Goal: Task Accomplishment & Management: Complete application form

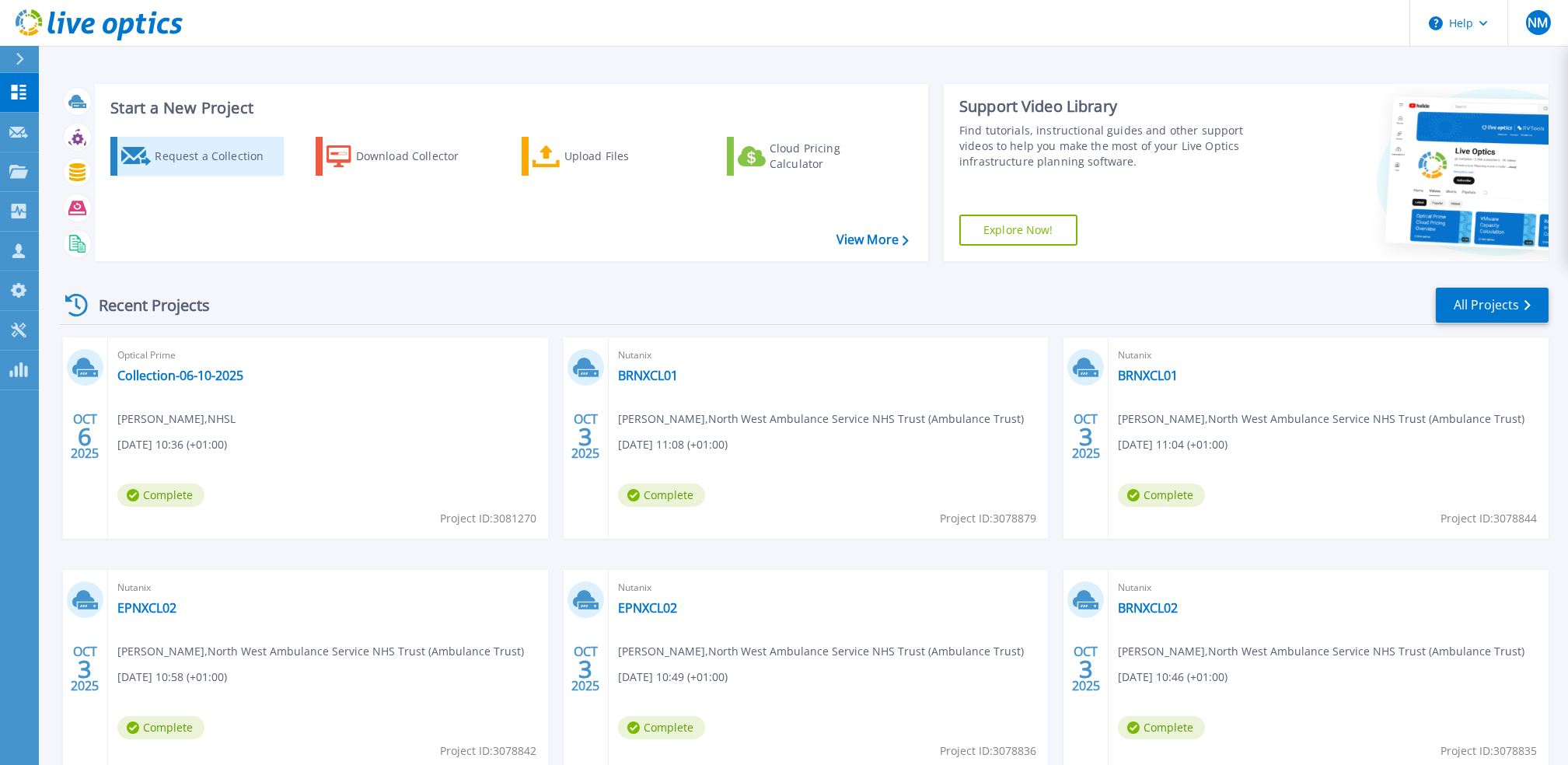
click at [228, 146] on div "Request a Collection" at bounding box center [216, 156] width 124 height 31
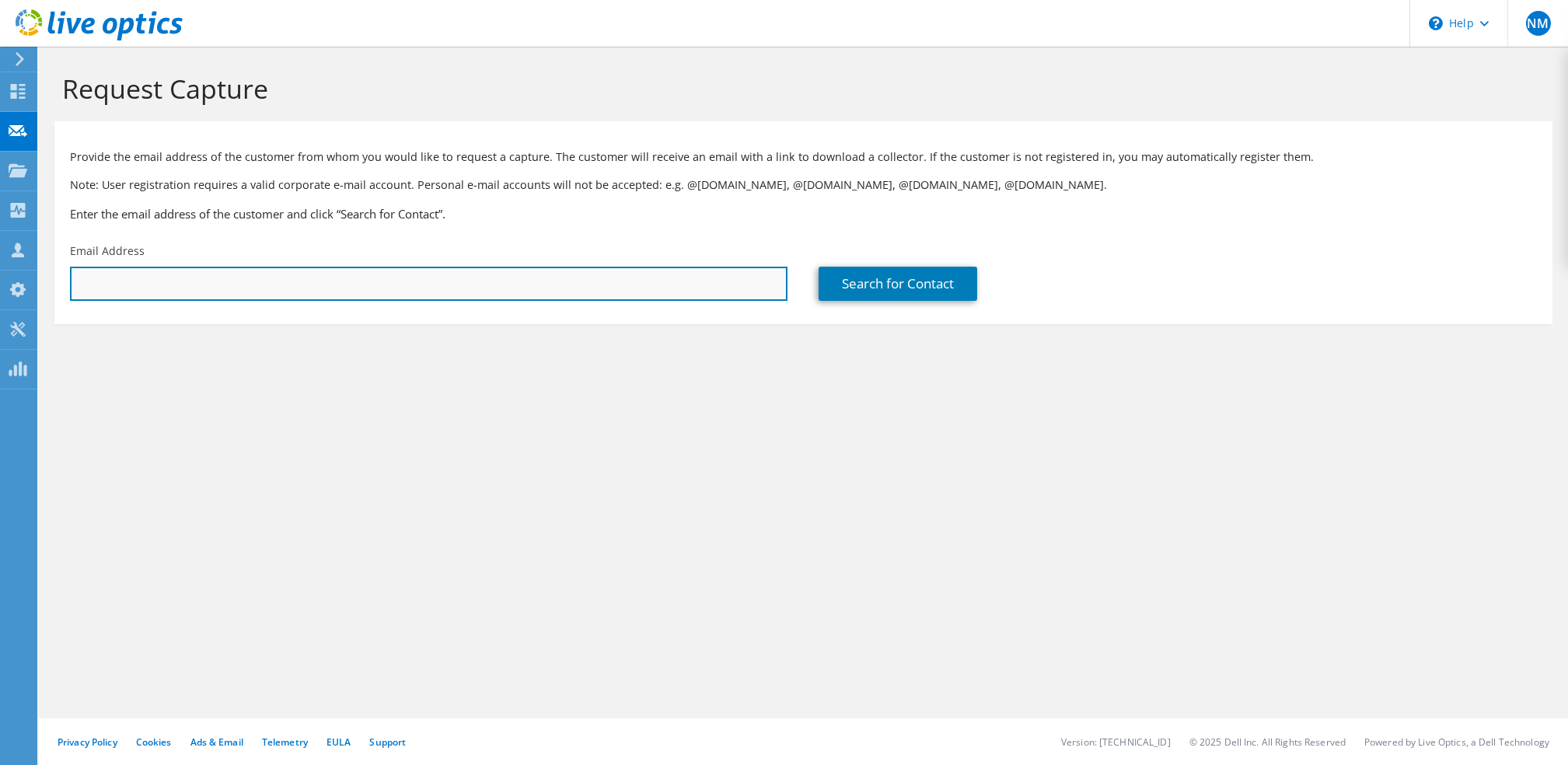
paste input "martyn.humphrey@pcl.co.uk"
type input "martyn.humphrey@pcl.co.uk"
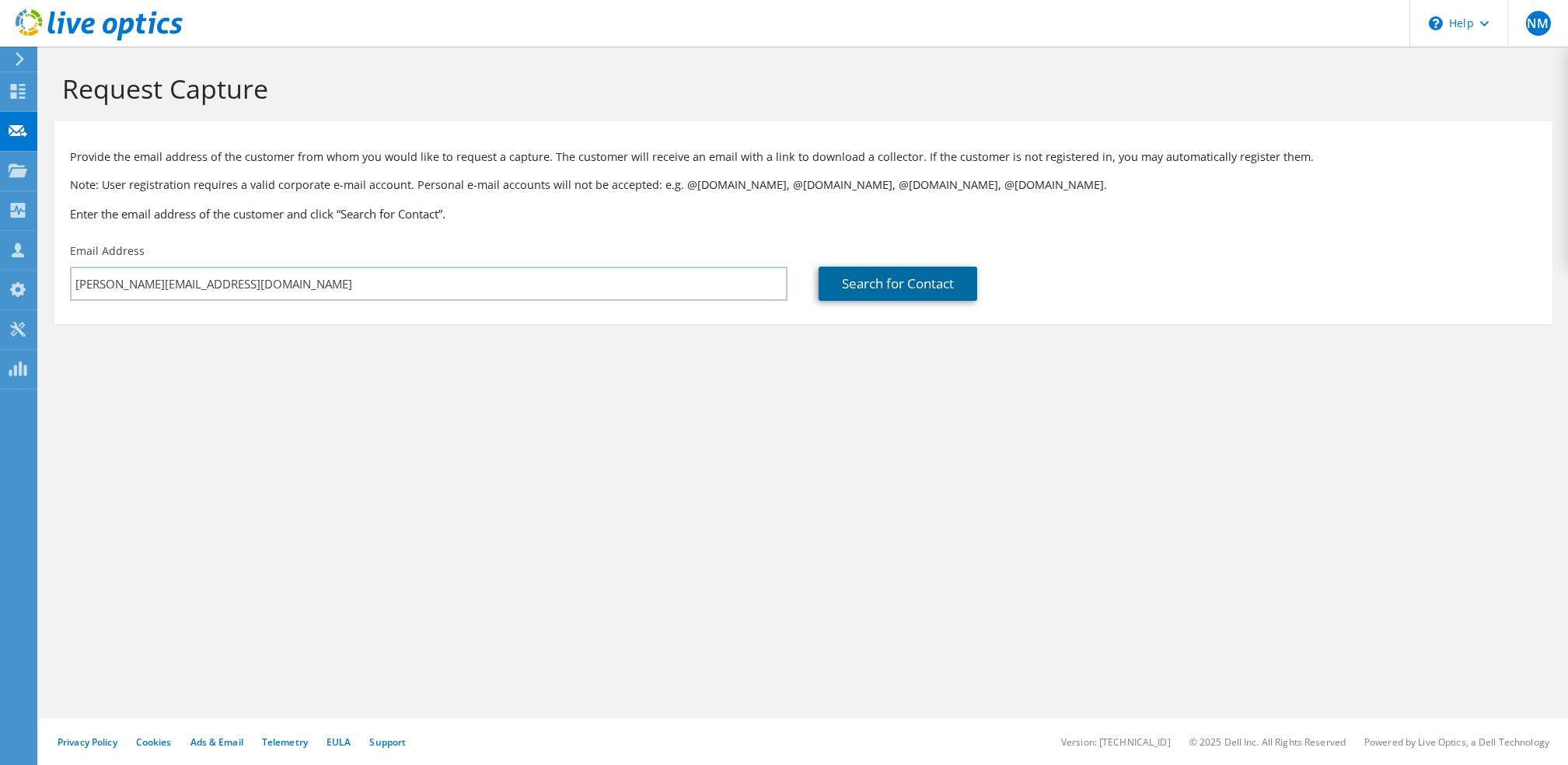
click at [938, 284] on link "Search for Contact" at bounding box center [897, 284] width 158 height 34
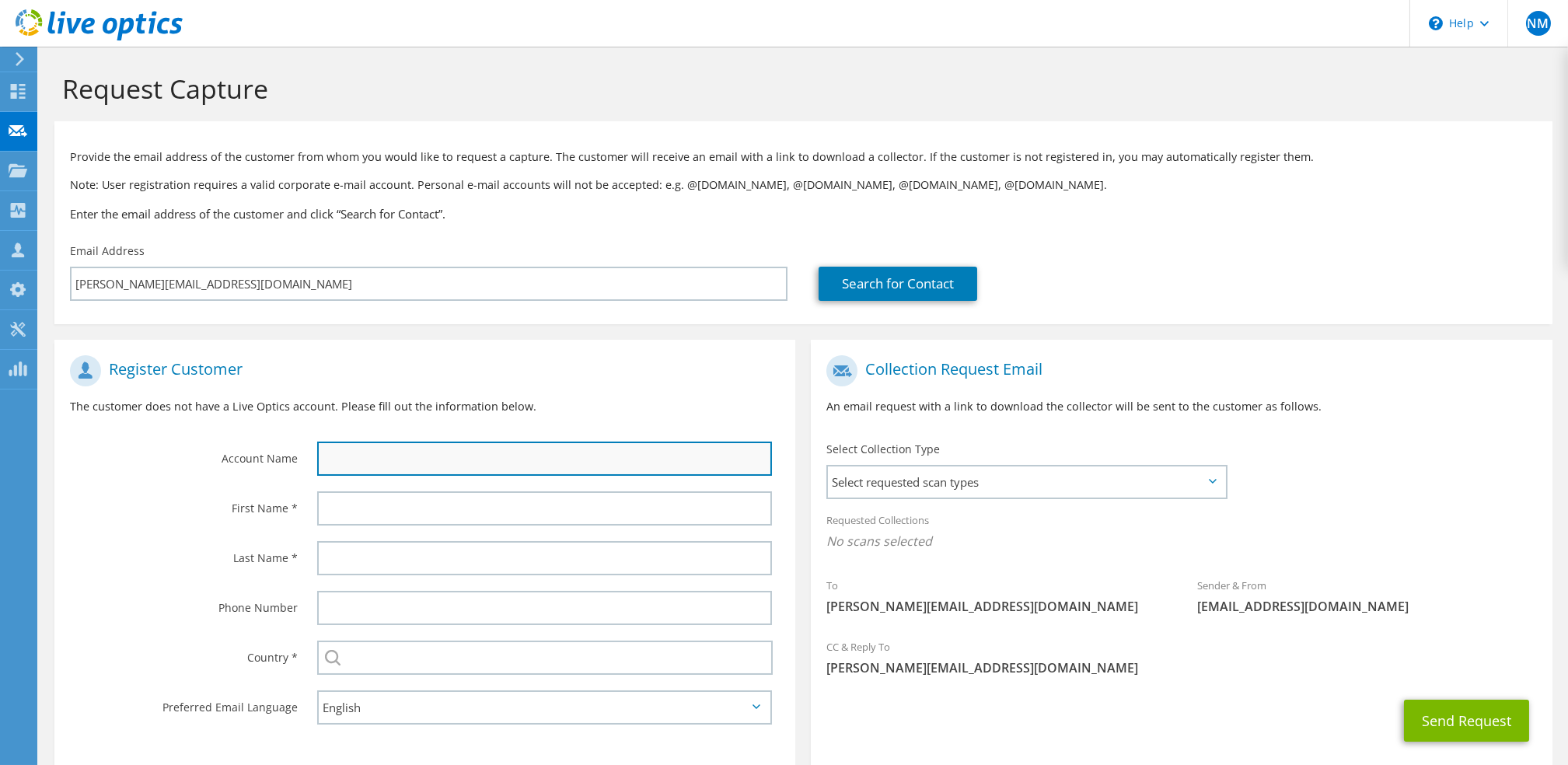
click at [524, 461] on input "text" at bounding box center [544, 459] width 456 height 34
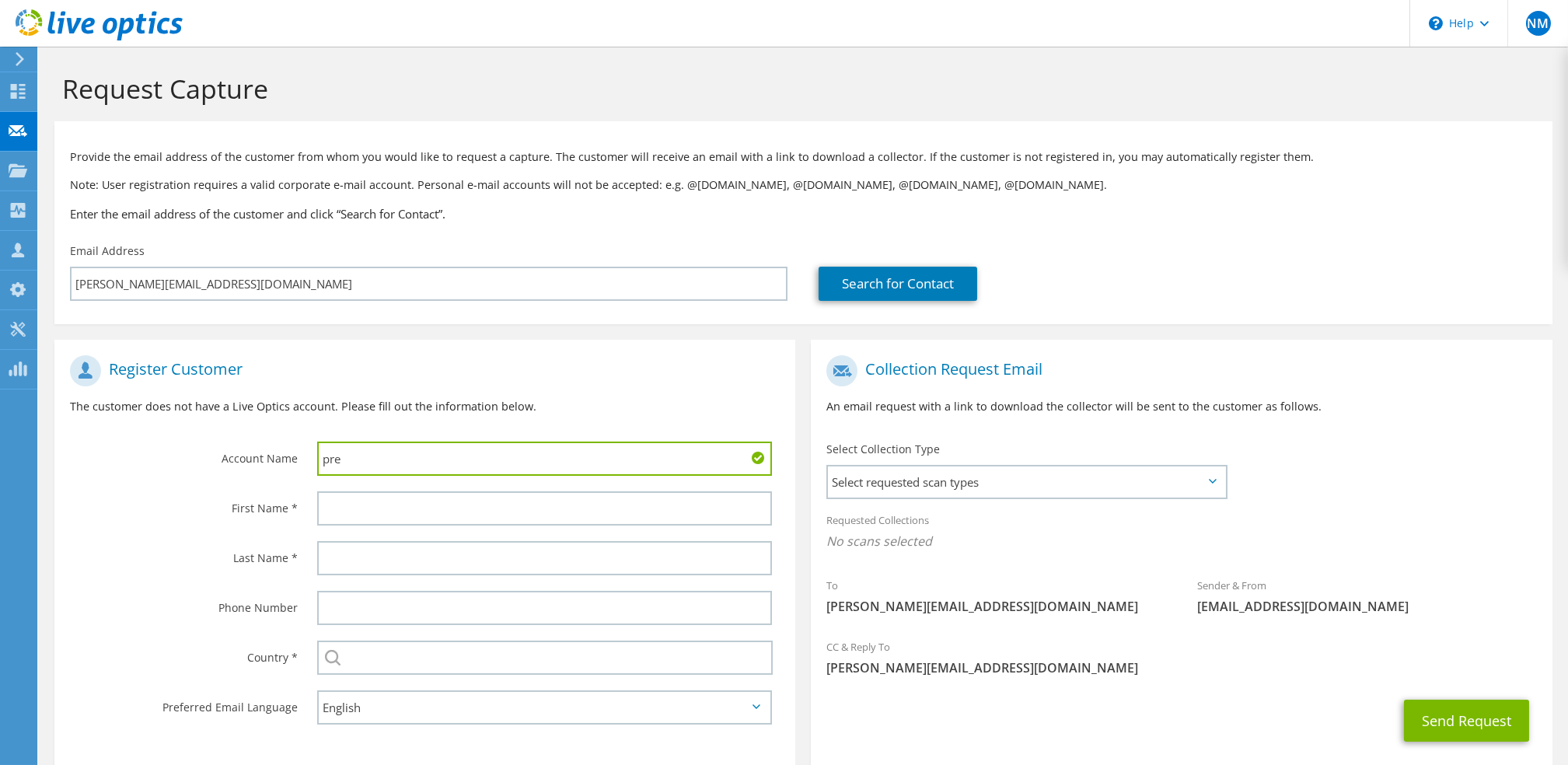
type input "Premium Credit"
click at [443, 458] on input "Premium Credit" at bounding box center [544, 459] width 456 height 34
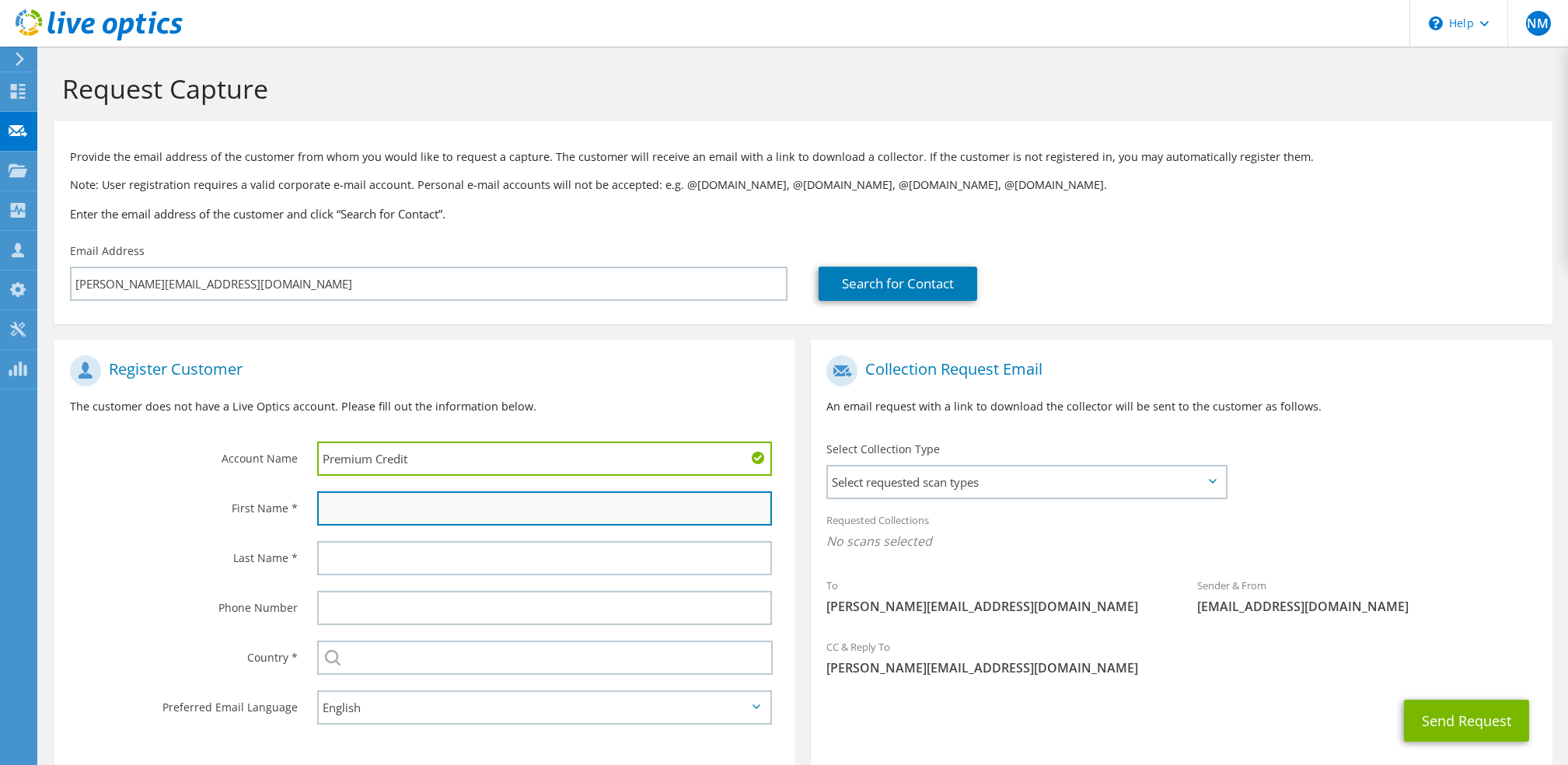
click at [417, 511] on input "text" at bounding box center [544, 508] width 456 height 34
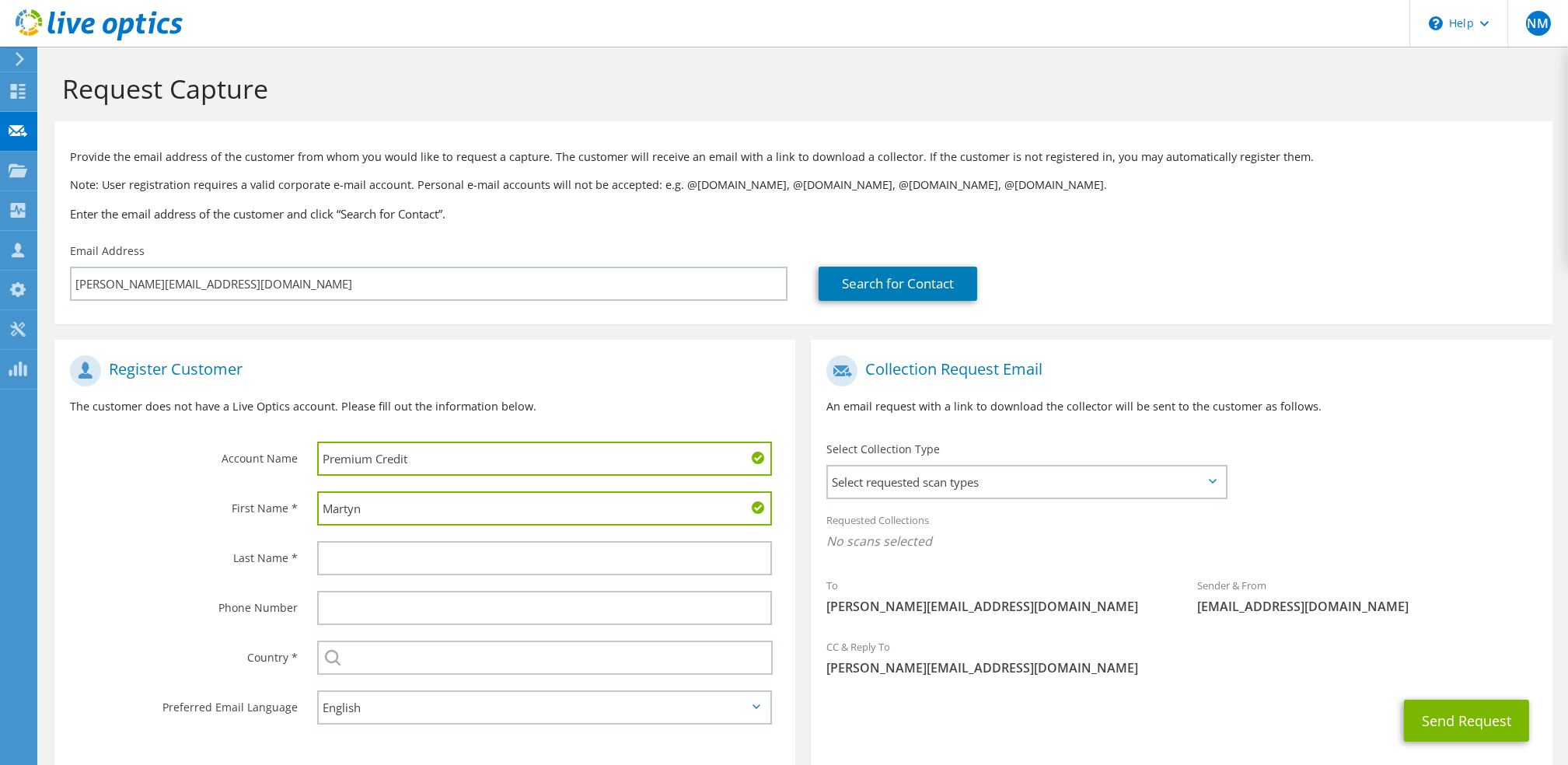
type input "Martyn"
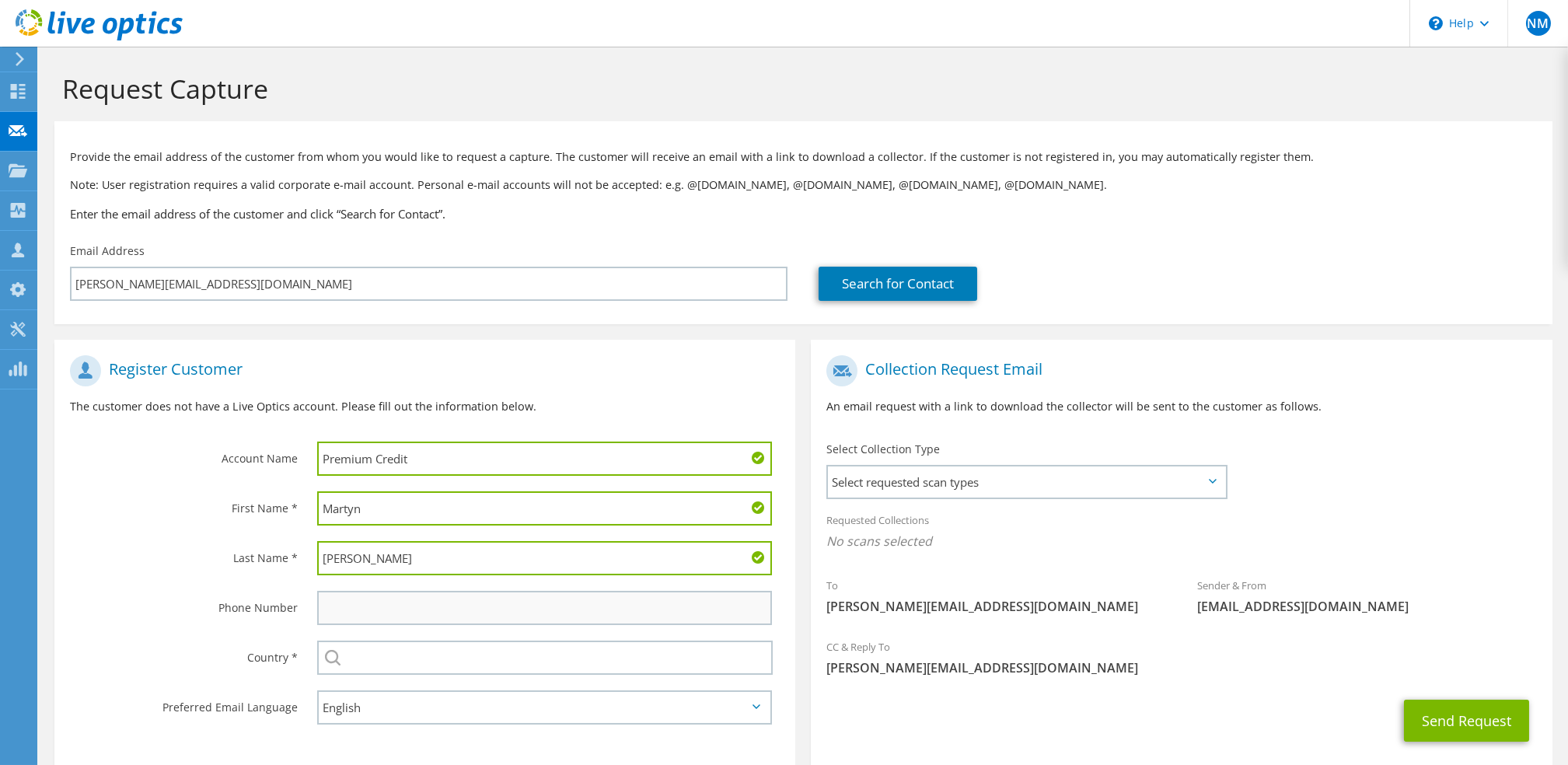
type input "Humphrey"
click at [458, 598] on input "text" at bounding box center [544, 608] width 456 height 34
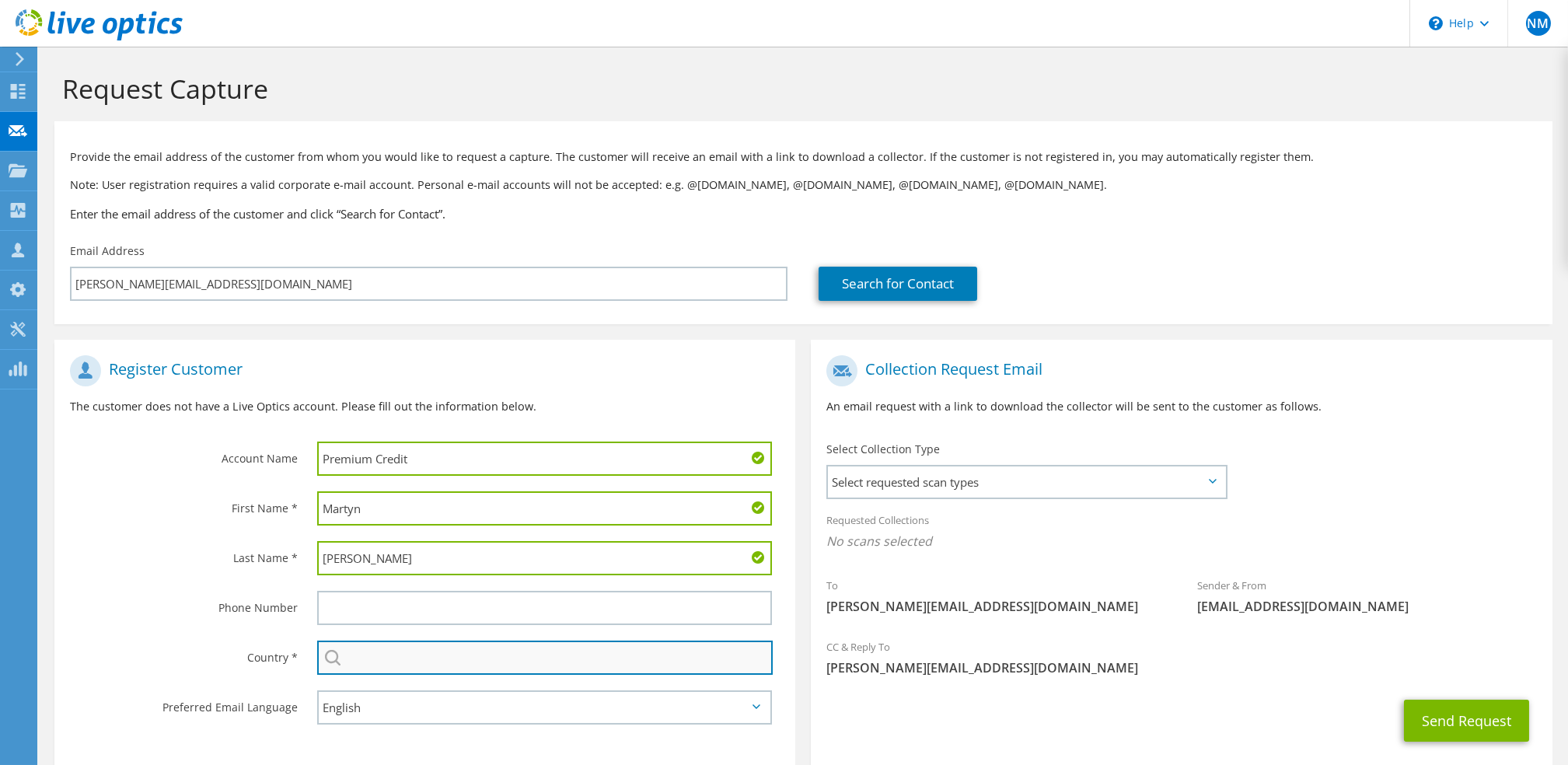
click at [381, 665] on input "text" at bounding box center [545, 657] width 456 height 34
type input "[GEOGRAPHIC_DATA]"
type input "07403326306"
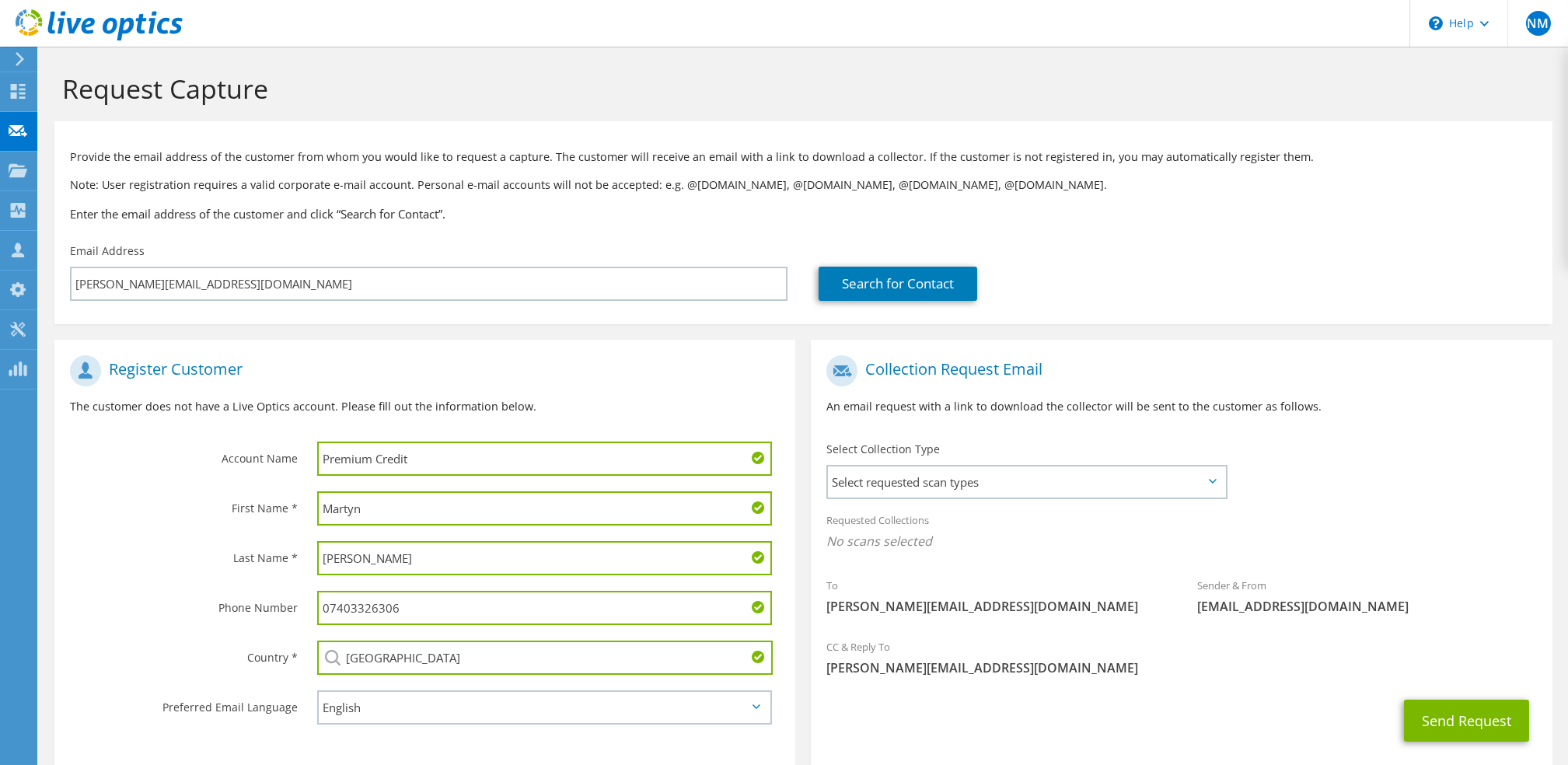
drag, startPoint x: 416, startPoint y: 605, endPoint x: 296, endPoint y: 597, distance: 120.3
click at [296, 597] on div "Phone Number 07403326306" at bounding box center [424, 607] width 740 height 50
click at [144, 614] on div "Phone Number" at bounding box center [177, 607] width 247 height 48
click at [1113, 487] on span "Select requested scan types" at bounding box center [1026, 482] width 397 height 31
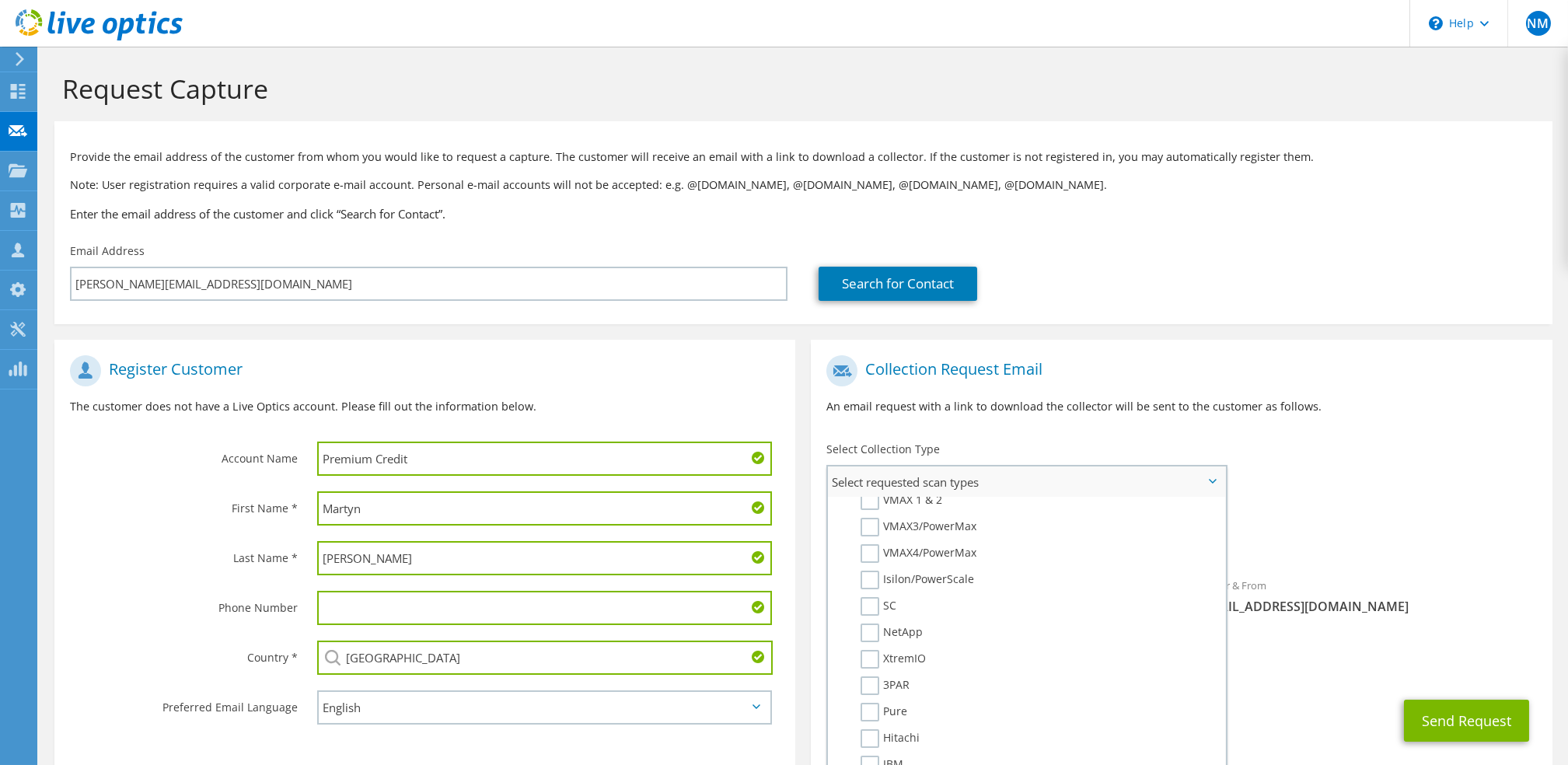
scroll to position [415, 0]
click at [860, 642] on label "3PAR" at bounding box center [885, 651] width 49 height 19
click at [0, 0] on input "3PAR" at bounding box center [0, 0] width 0 height 0
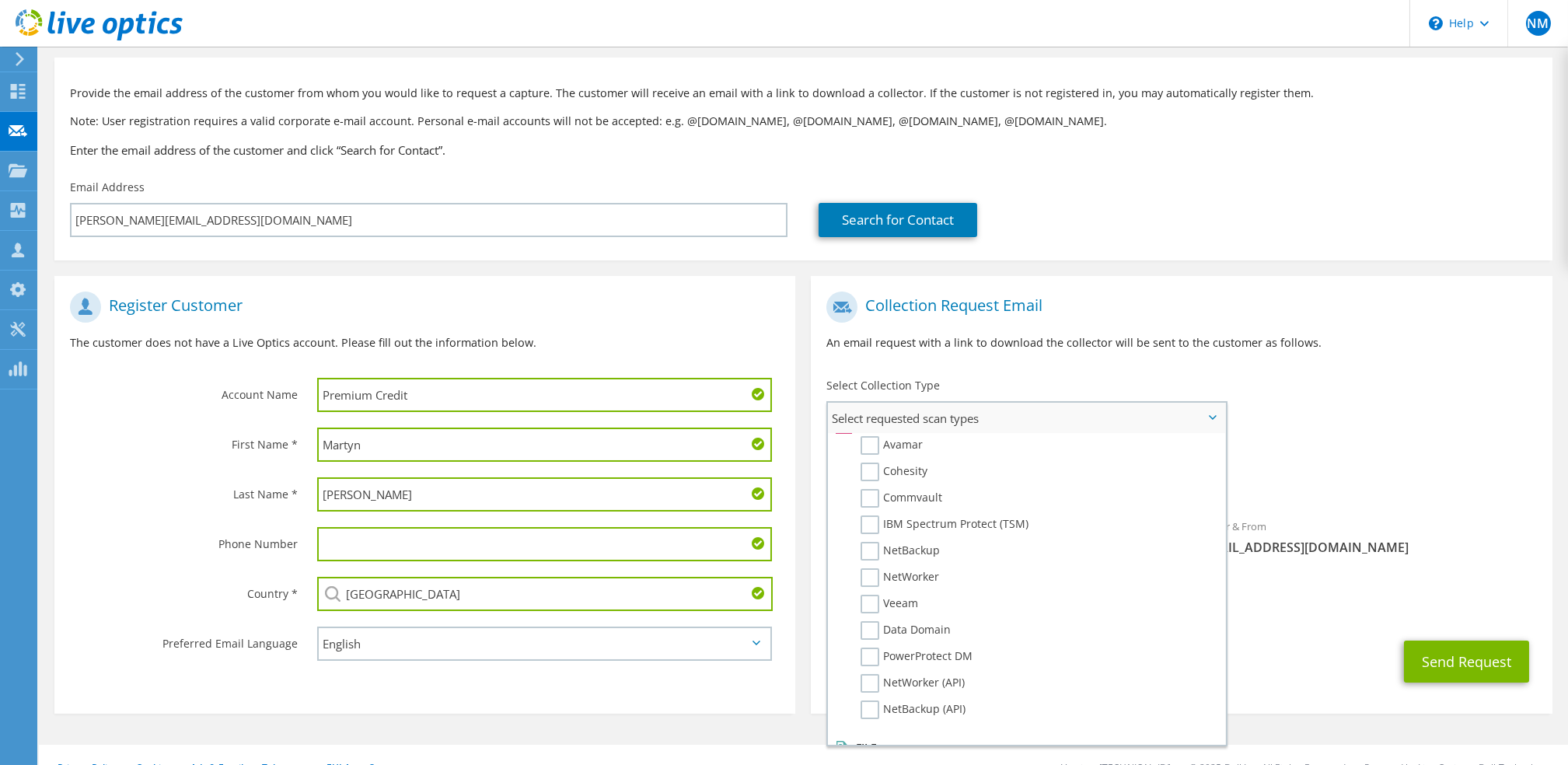
scroll to position [90, 0]
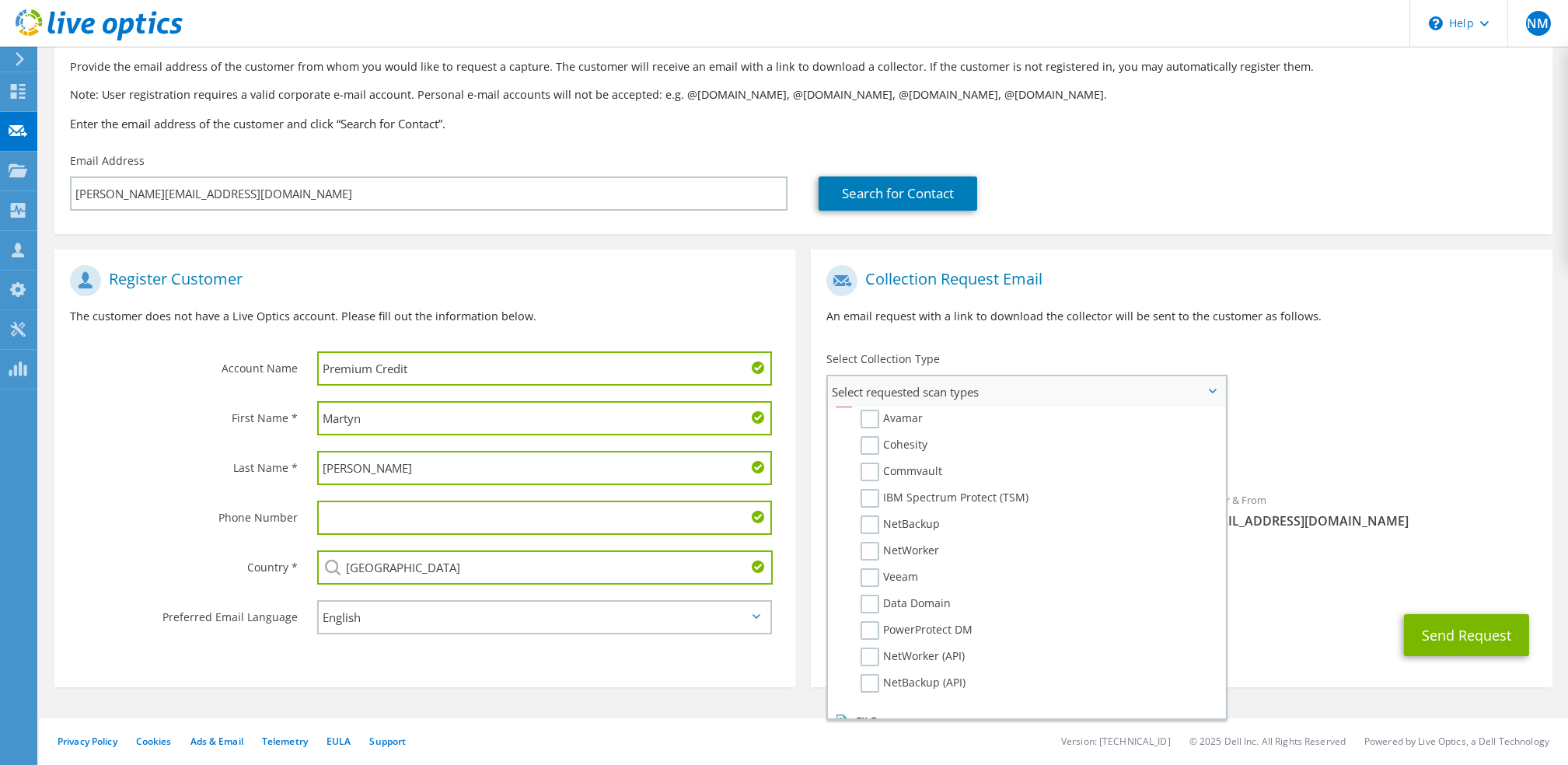
click at [866, 731] on label "Dossier" at bounding box center [891, 740] width 62 height 19
click at [0, 0] on input "Dossier" at bounding box center [0, 0] width 0 height 0
click at [1311, 561] on div "CC & Reply To nigel.mortimer@trustmarque.com" at bounding box center [1181, 571] width 740 height 53
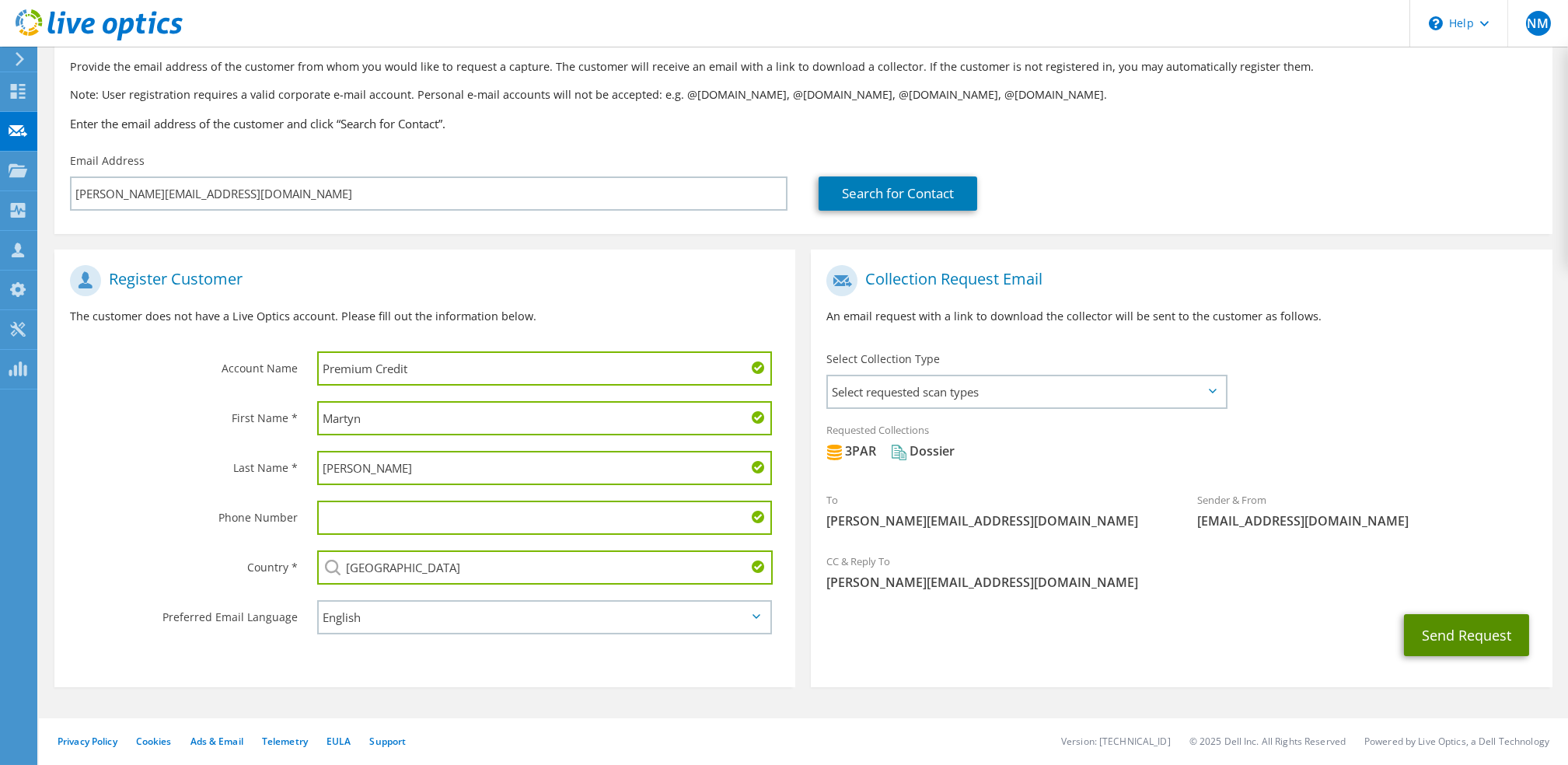
click at [1425, 629] on button "Send Request" at bounding box center [1466, 634] width 125 height 42
